Goal: Navigation & Orientation: Go to known website

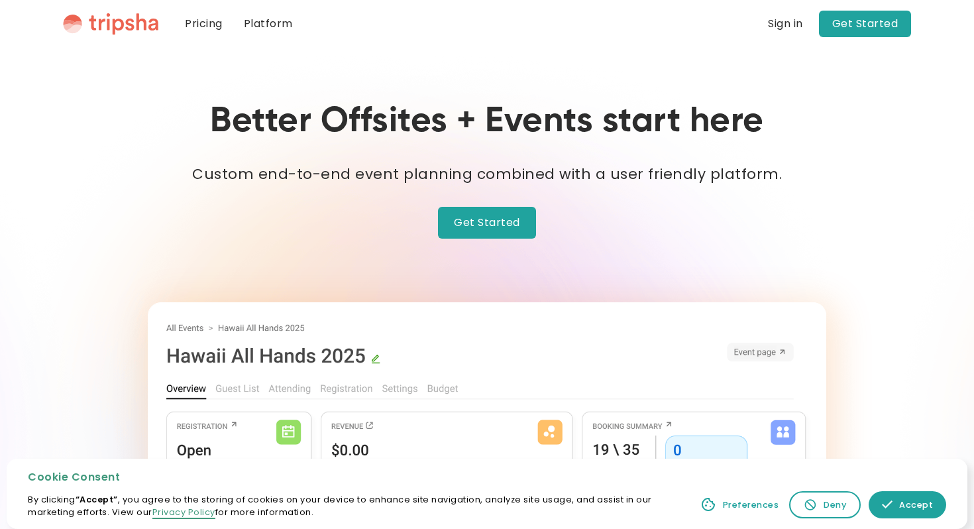
click at [125, 26] on img "home" at bounding box center [110, 24] width 95 height 23
click at [125, 21] on img "home" at bounding box center [110, 24] width 95 height 23
click at [125, 20] on img "home" at bounding box center [110, 24] width 95 height 23
